Goal: Use online tool/utility: Utilize a website feature to perform a specific function

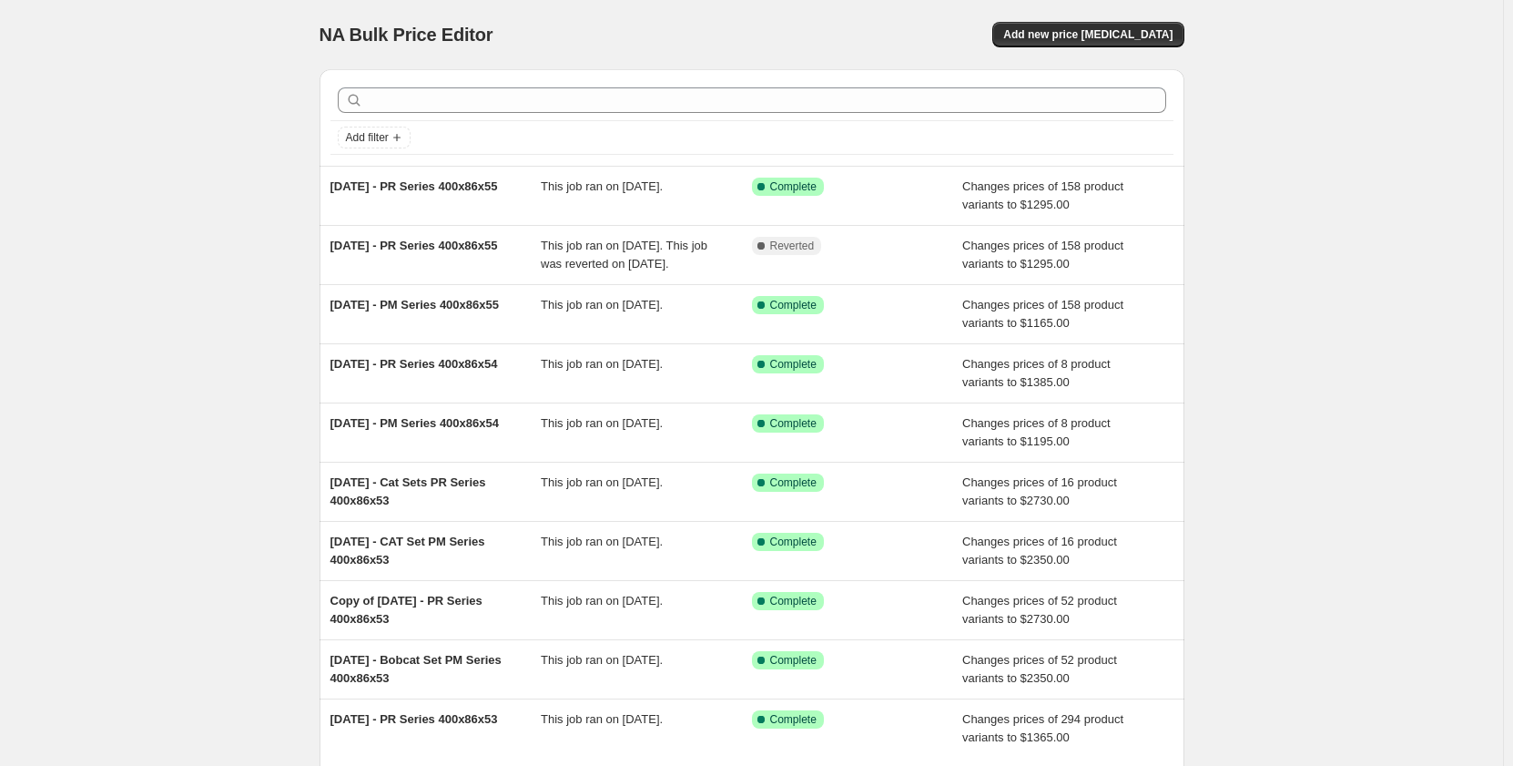
drag, startPoint x: 195, startPoint y: 178, endPoint x: 40, endPoint y: 136, distance: 160.3
click at [194, 178] on div "NA Bulk Price Editor. This page is ready NA Bulk Price Editor Add new price [ME…" at bounding box center [751, 469] width 1503 height 938
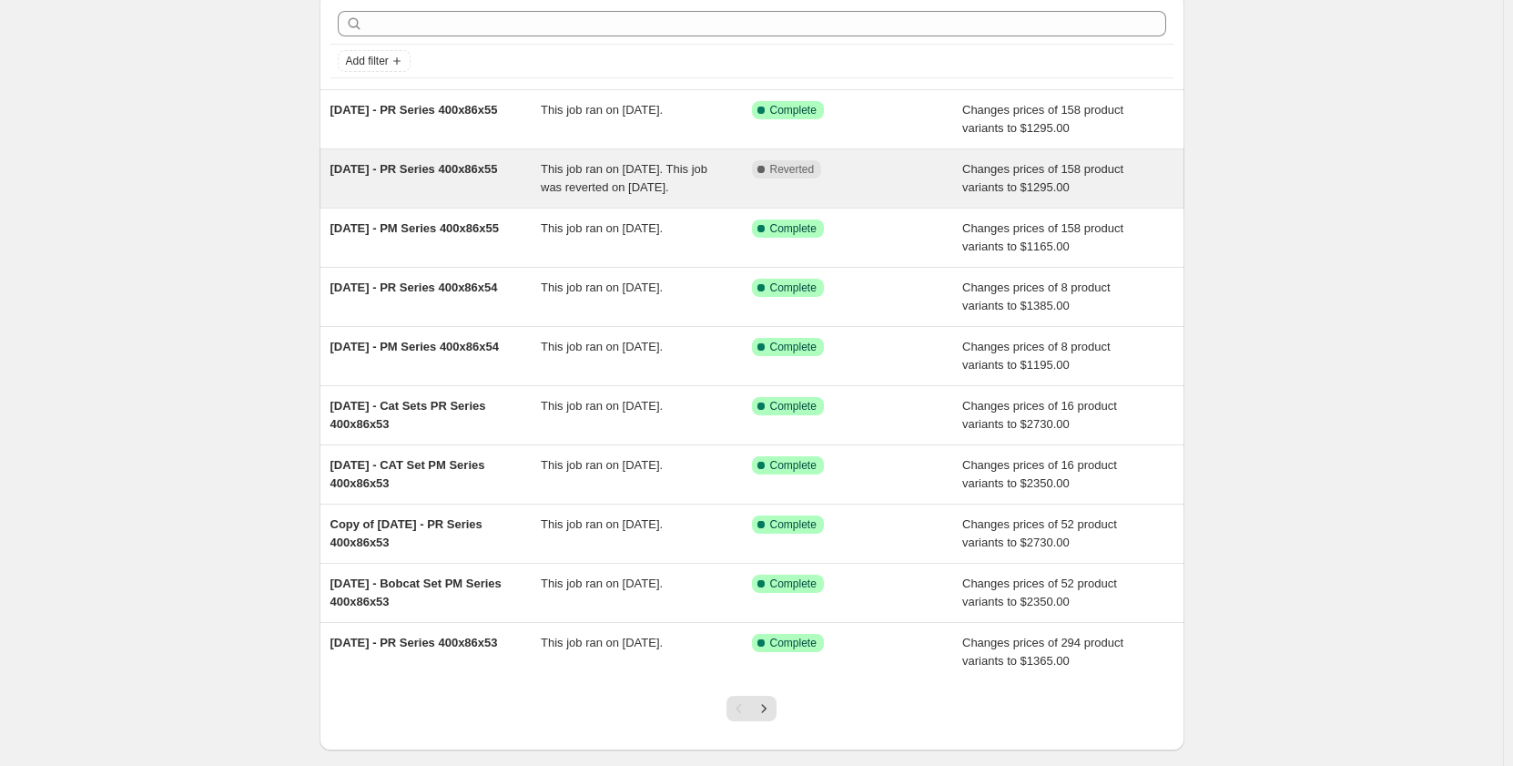
scroll to position [91, 0]
